Goal: Use online tool/utility: Utilize a website feature to perform a specific function

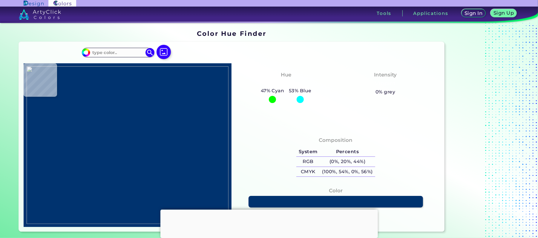
type input "#f6f6f6"
type input "#F6F6F6"
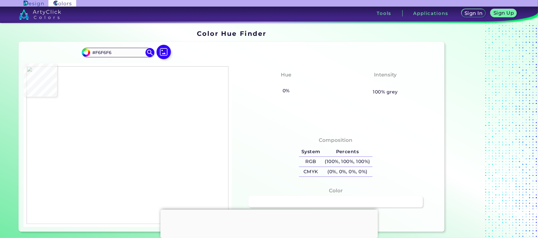
type input "#ffffff"
type input "#FFFFFF"
type input "#2aa5ff"
type input "#2AA5FF"
type input "#ffffff"
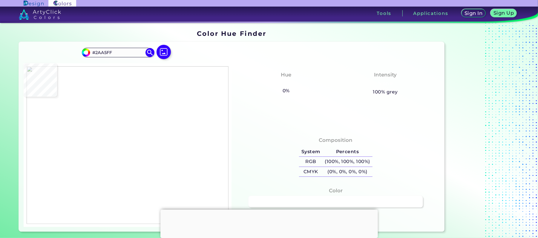
type input "#FFFFFF"
type input "#0094ff"
type input "#0094FF"
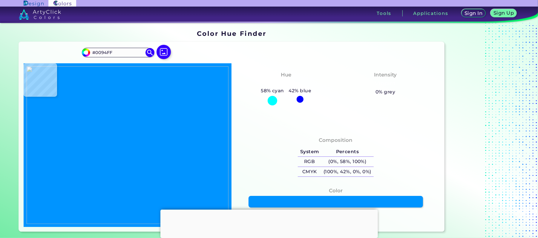
click at [64, 142] on img at bounding box center [128, 145] width 202 height 158
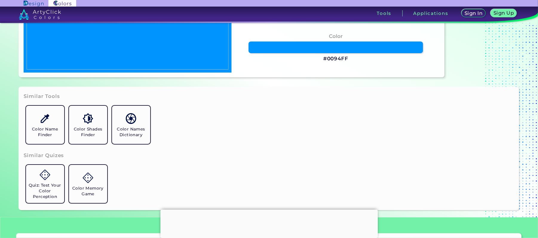
scroll to position [119, 0]
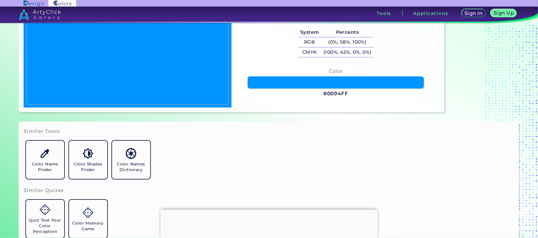
click at [287, 84] on link at bounding box center [336, 82] width 176 height 12
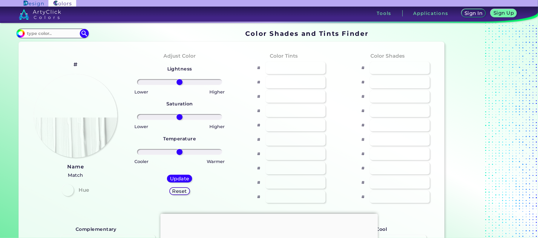
type input "#0094ff"
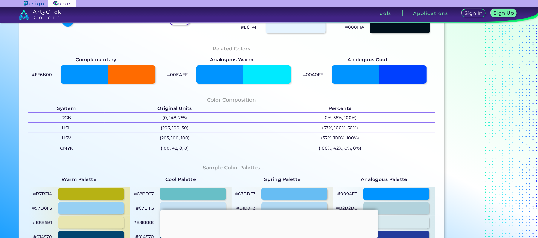
scroll to position [159, 0]
